Goal: Task Accomplishment & Management: Manage account settings

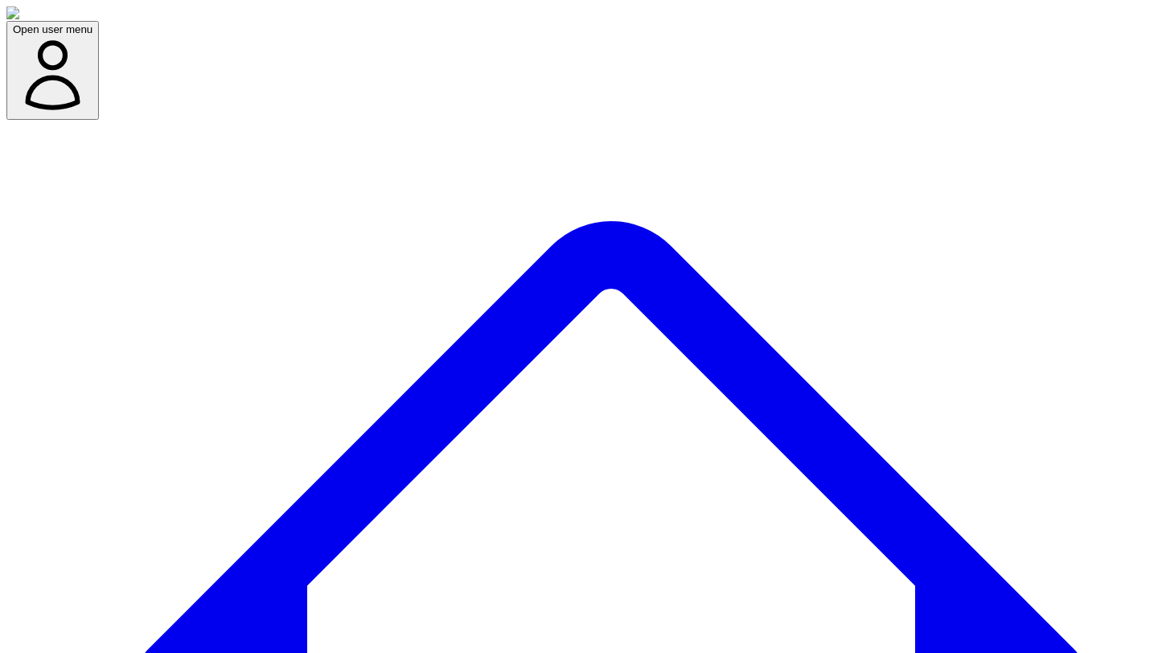
click at [78, 43] on icon "button" at bounding box center [53, 75] width 50 height 65
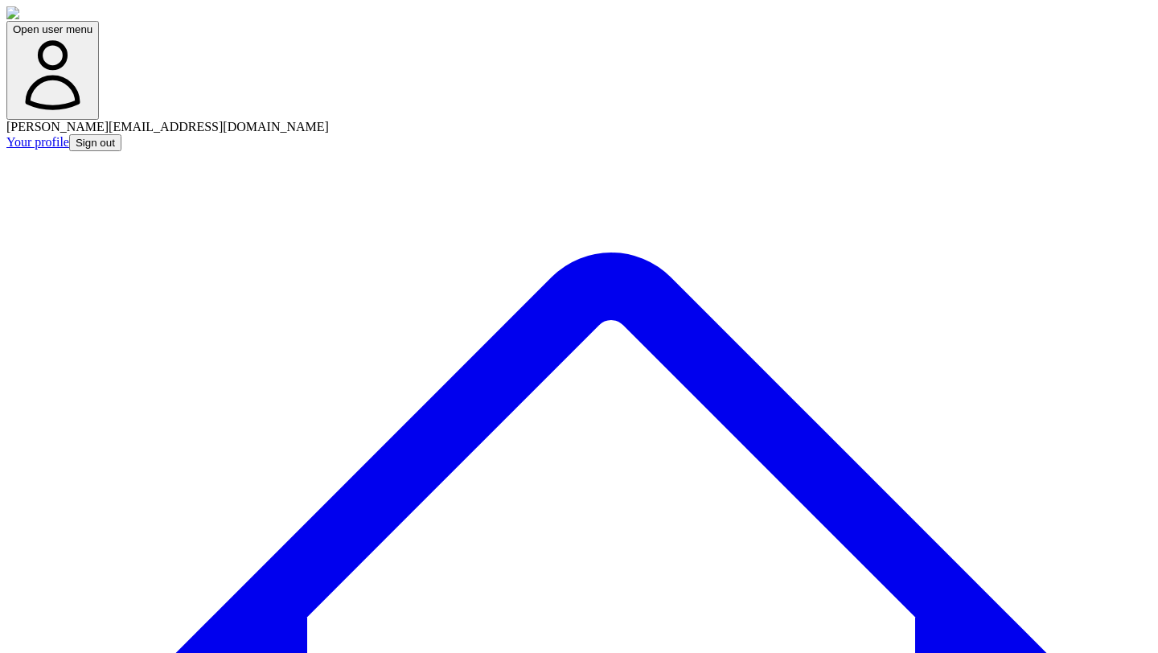
click at [121, 134] on button "Sign out" at bounding box center [95, 142] width 52 height 17
